Goal: Information Seeking & Learning: Learn about a topic

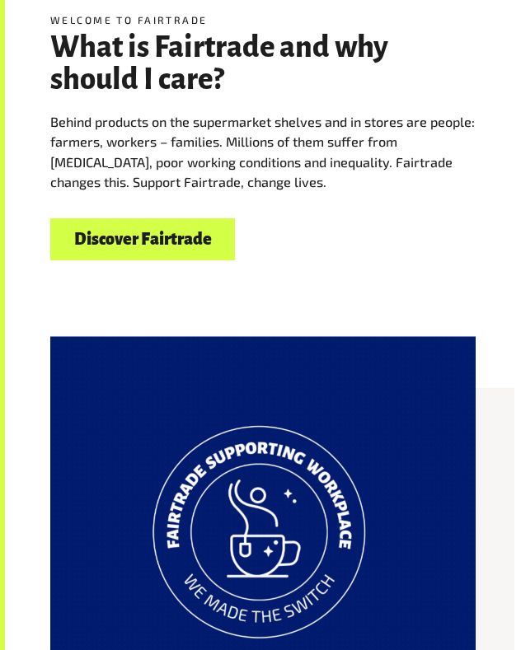
scroll to position [885, 0]
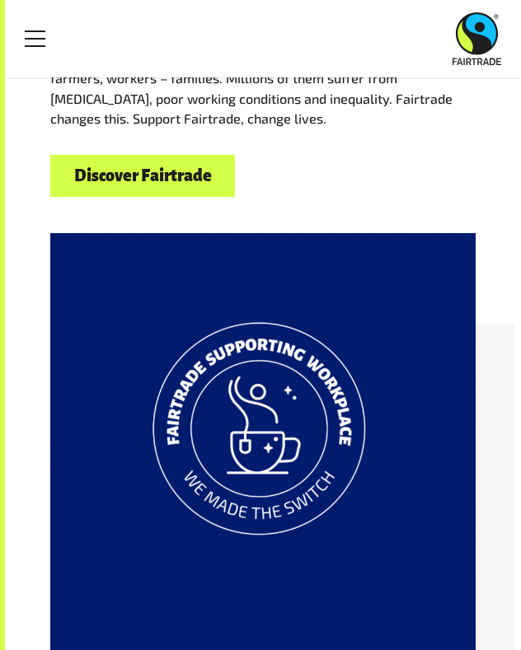
click at [173, 186] on link "Discover Fairtrade" at bounding box center [142, 176] width 184 height 42
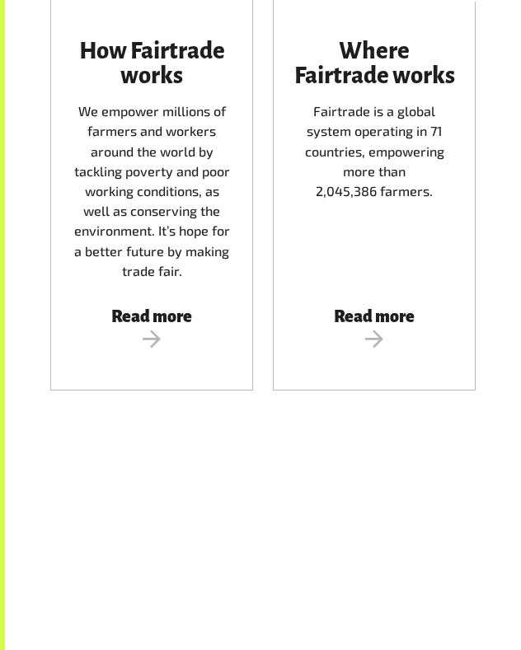
scroll to position [826, 0]
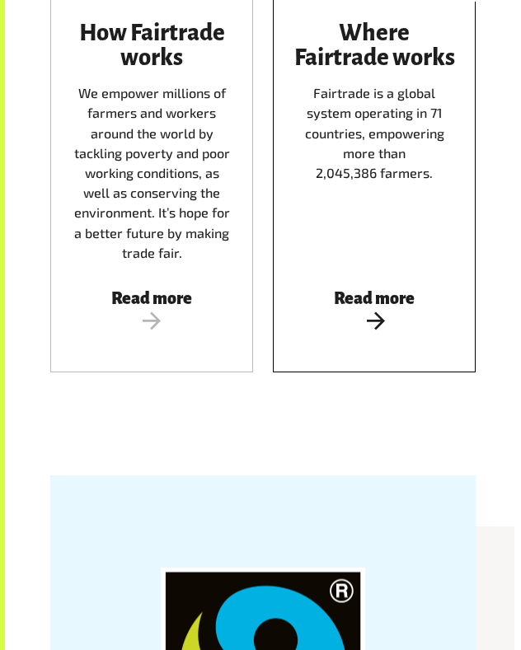
click at [369, 245] on div "Where Fairtrade works Fairtrade is a global system operating in 71 countries, e…" at bounding box center [373, 142] width 163 height 242
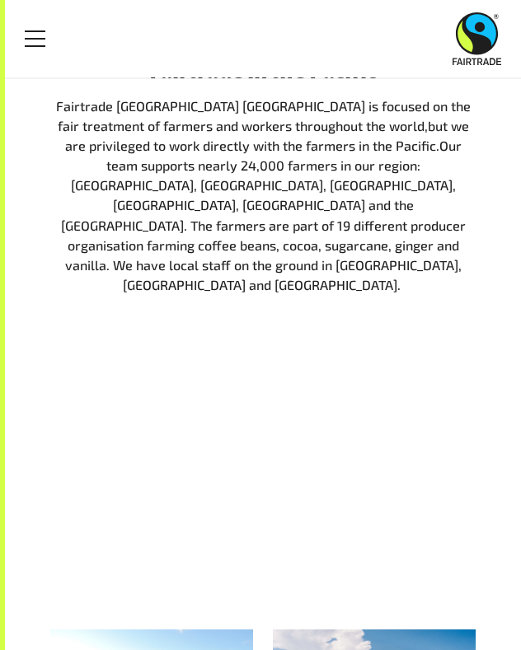
scroll to position [1686, 0]
